Goal: Transaction & Acquisition: Purchase product/service

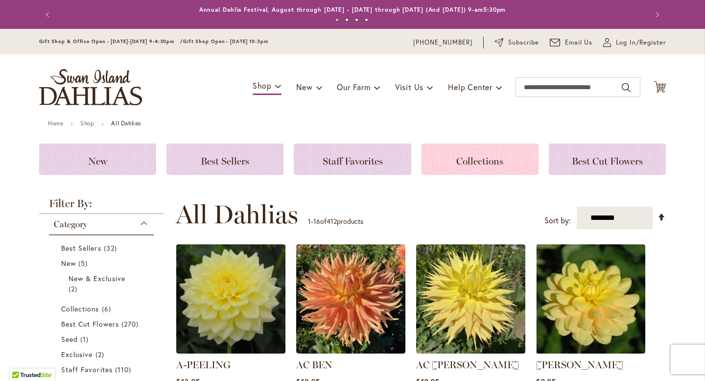
click at [478, 156] on span "Collections" at bounding box center [480, 161] width 47 height 12
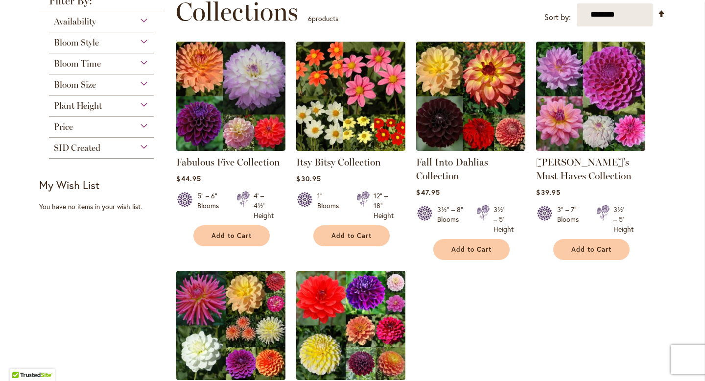
scroll to position [142, 0]
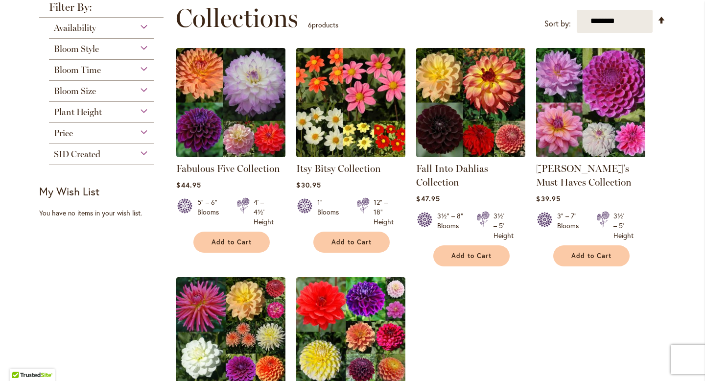
click at [580, 99] on img at bounding box center [591, 102] width 115 height 115
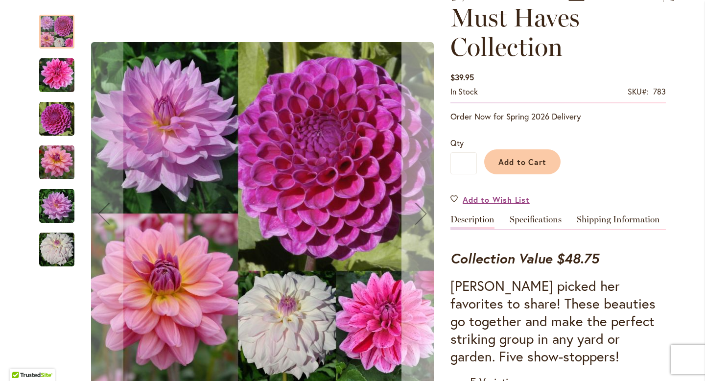
scroll to position [155, 0]
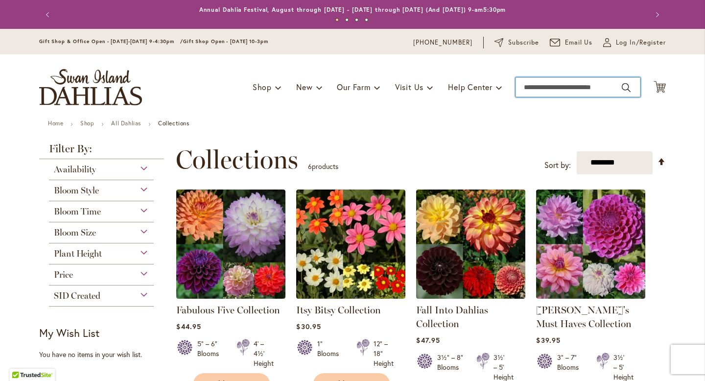
click at [571, 90] on input "Search" at bounding box center [578, 87] width 125 height 20
type input "********"
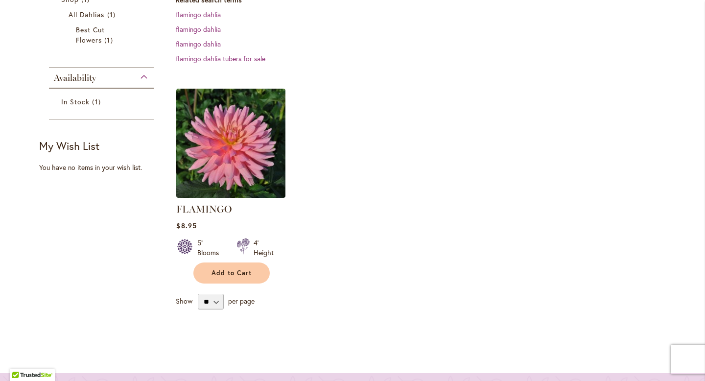
scroll to position [200, 0]
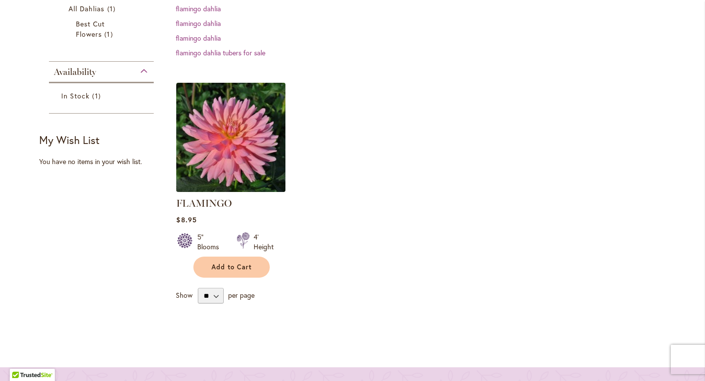
click at [254, 146] on img at bounding box center [231, 137] width 115 height 115
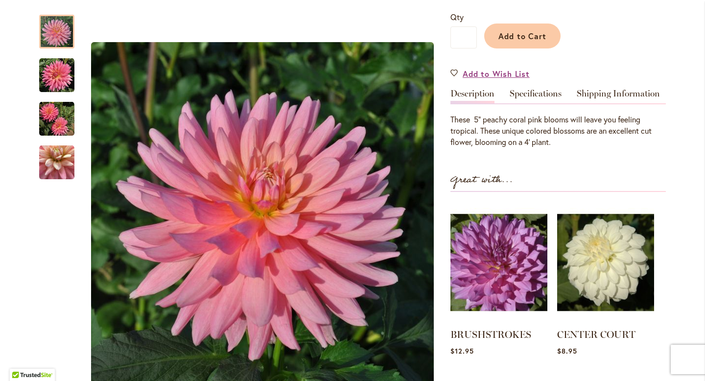
scroll to position [238, 0]
click at [471, 36] on input "*" at bounding box center [464, 37] width 26 height 22
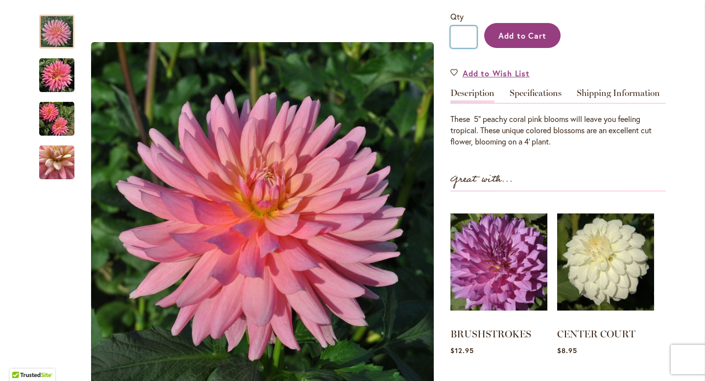
type input "**"
click at [507, 32] on span "Add to Cart" at bounding box center [523, 35] width 48 height 10
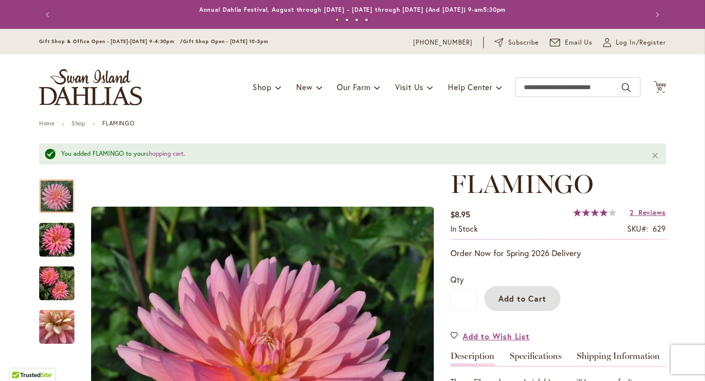
scroll to position [2, 0]
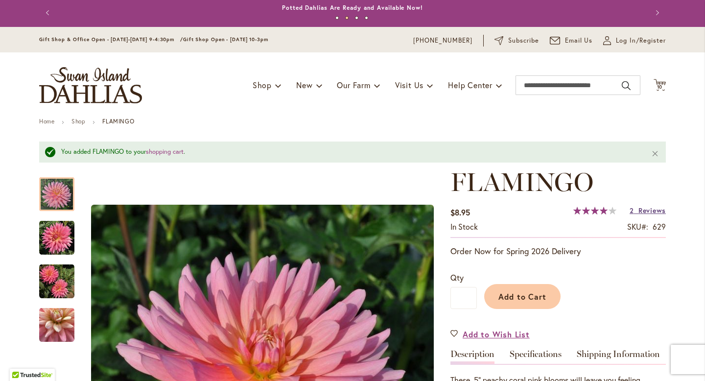
click at [638, 209] on link "2 Reviews" at bounding box center [648, 210] width 36 height 9
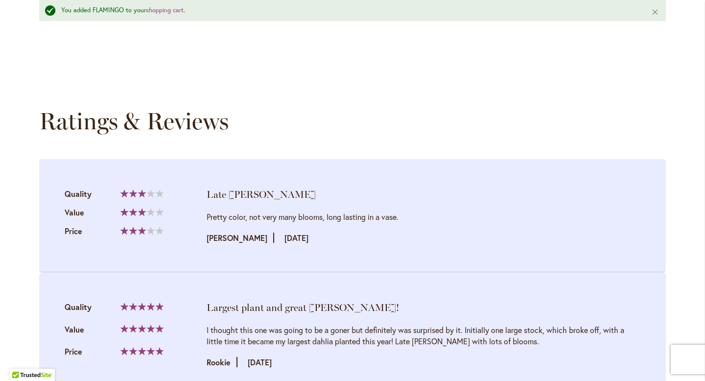
scroll to position [927, 0]
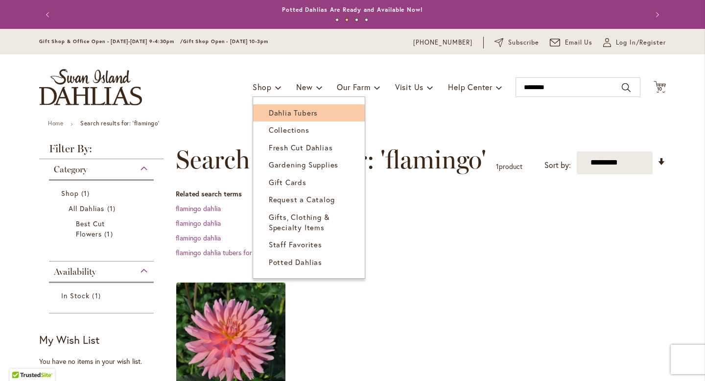
click at [280, 113] on span "Dahlia Tubers" at bounding box center [293, 113] width 49 height 10
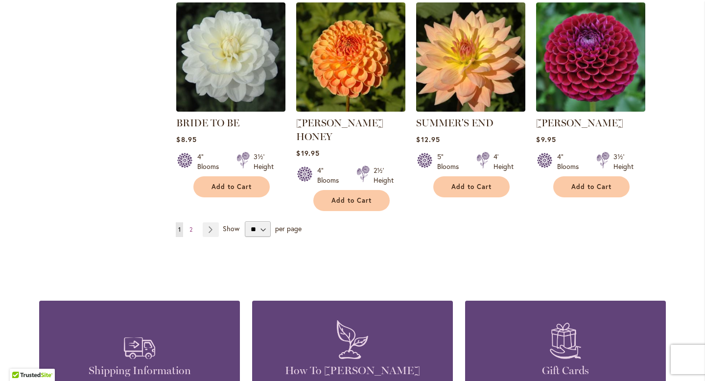
scroll to position [819, 0]
